Goal: Obtain resource: Obtain resource

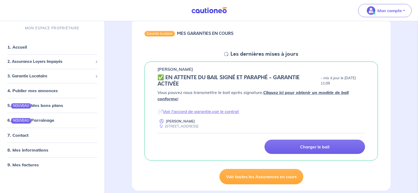
scroll to position [53, 0]
click at [232, 111] on link "voir le contrat" at bounding box center [225, 110] width 27 height 5
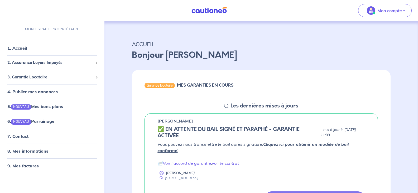
scroll to position [0, 0]
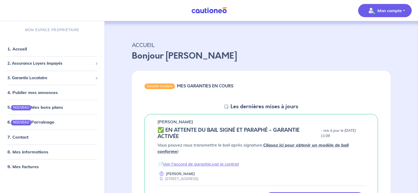
click at [380, 10] on p "Mon compte" at bounding box center [389, 10] width 24 height 6
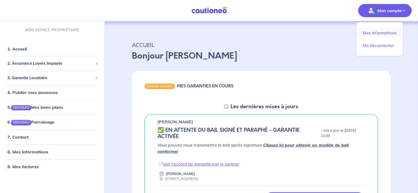
click at [374, 28] on link "Mes informations" at bounding box center [379, 32] width 42 height 8
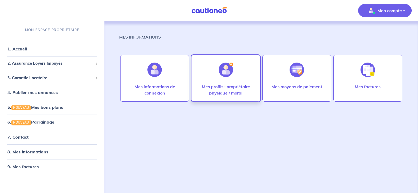
click at [219, 63] on img at bounding box center [225, 69] width 14 height 14
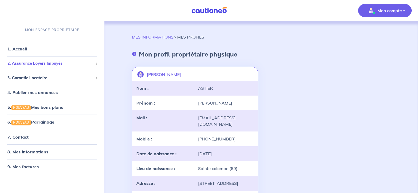
click at [64, 62] on span "2. Assurance Loyers Impayés" at bounding box center [50, 63] width 86 height 6
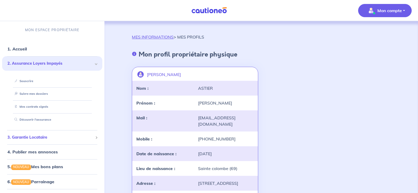
click at [50, 138] on span "3. Garantie Locataire" at bounding box center [50, 137] width 86 height 6
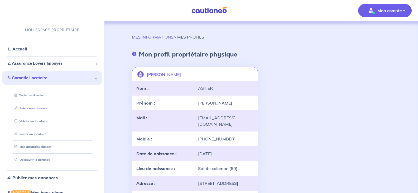
scroll to position [26, 0]
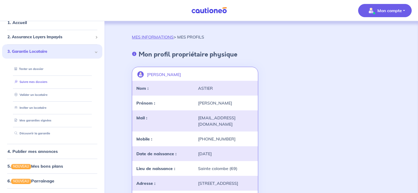
click at [44, 80] on link "Suivre mes dossiers" at bounding box center [29, 82] width 35 height 4
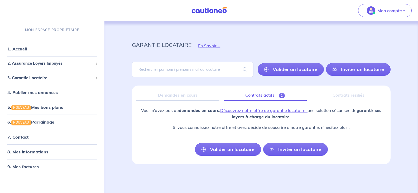
click at [283, 94] on span "1" at bounding box center [281, 95] width 6 height 5
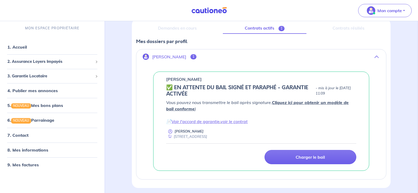
scroll to position [79, 0]
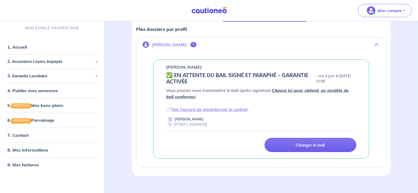
click at [298, 89] on link "Cliquez ici pour obtenir un modèle de bail conforme" at bounding box center [257, 93] width 182 height 12
